Goal: Find contact information

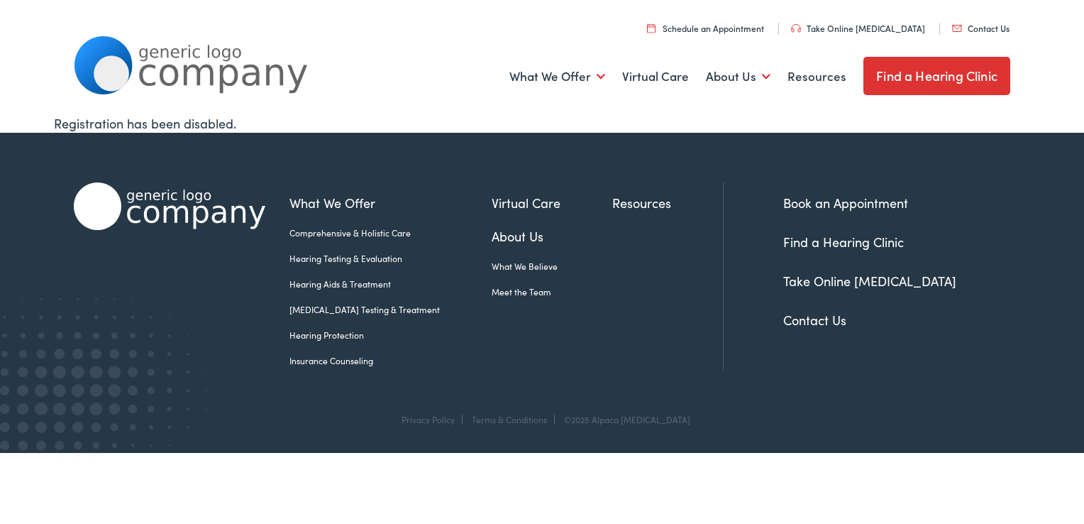
click at [985, 26] on link "Contact Us" at bounding box center [980, 28] width 57 height 12
